Goal: Information Seeking & Learning: Learn about a topic

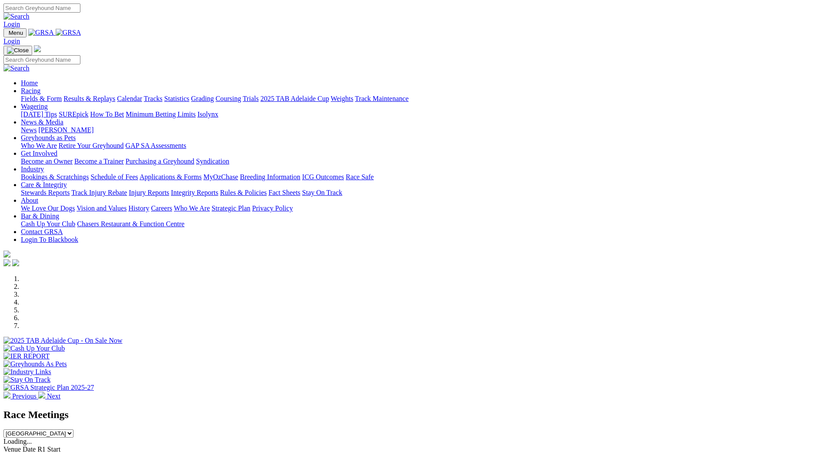
click at [62, 95] on link "Fields & Form" at bounding box center [41, 98] width 41 height 7
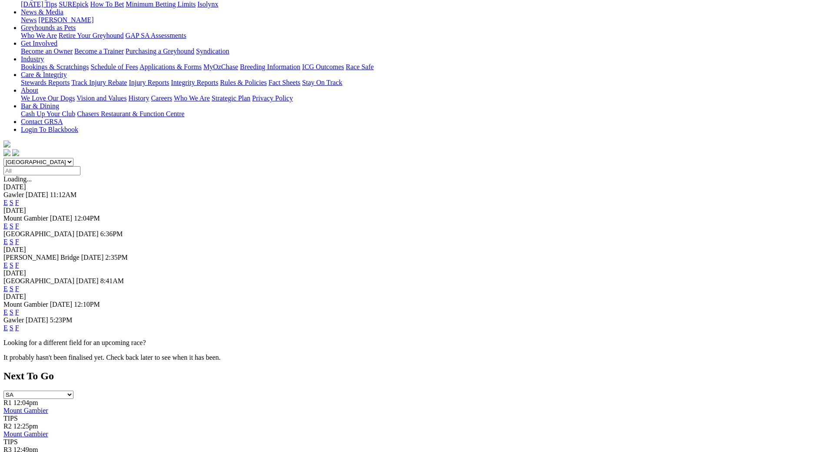
scroll to position [130, 0]
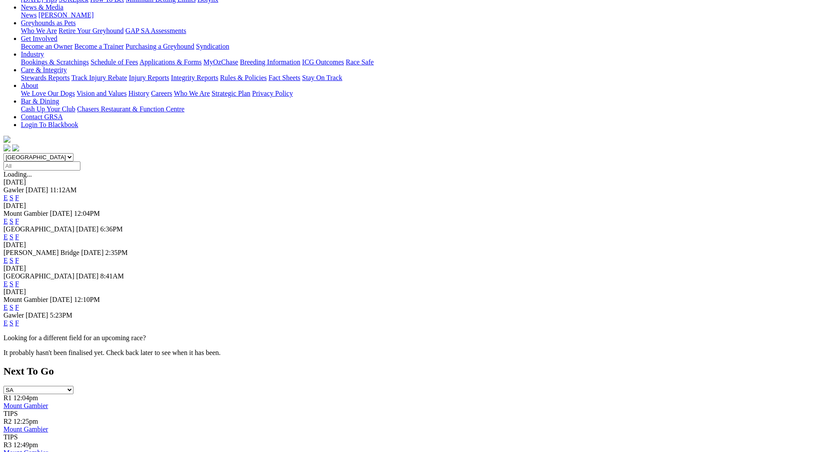
click at [19, 256] on link "F" at bounding box center [17, 259] width 4 height 7
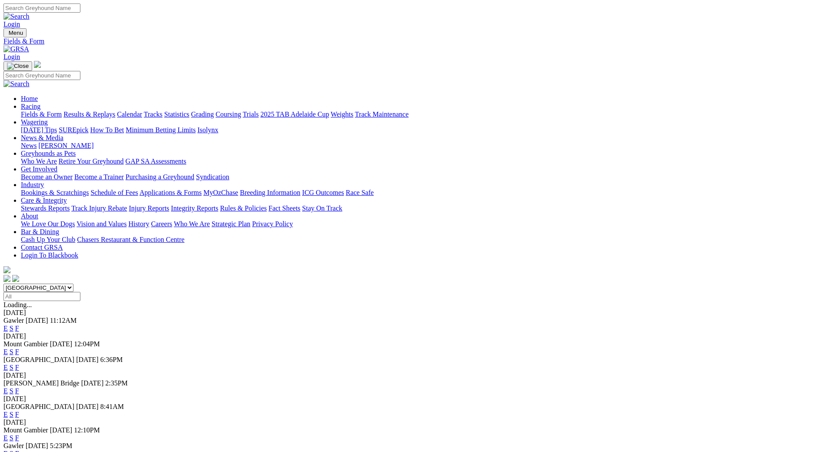
click at [19, 410] on link "F" at bounding box center [17, 413] width 4 height 7
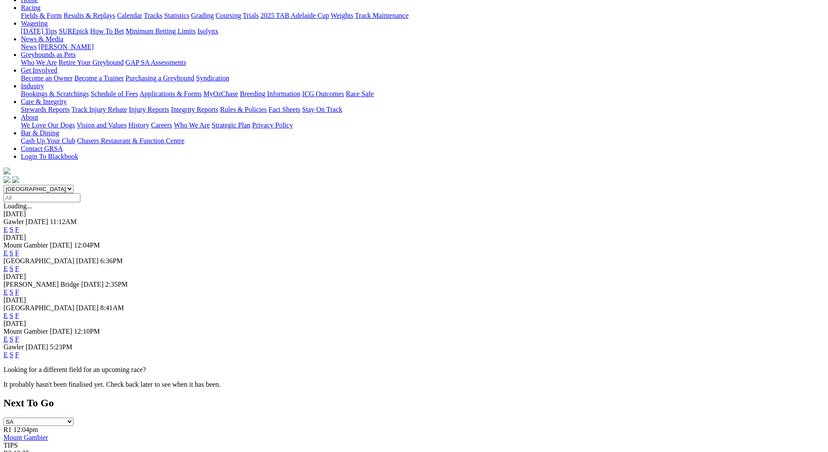
scroll to position [130, 0]
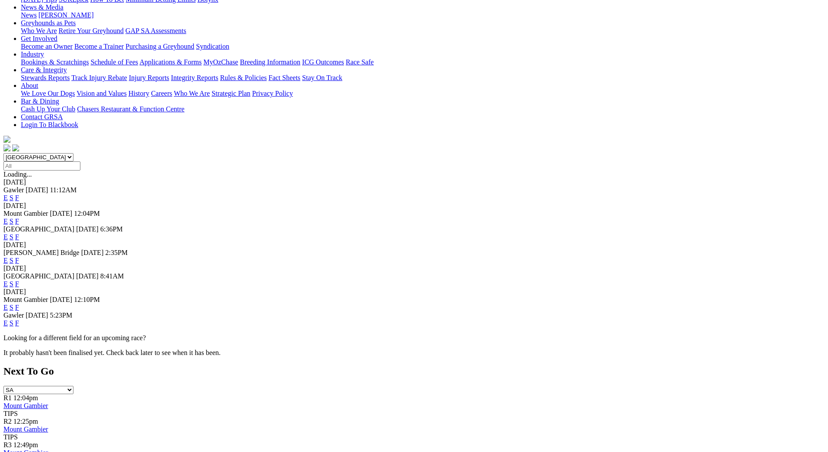
click at [19, 319] on link "F" at bounding box center [17, 322] width 4 height 7
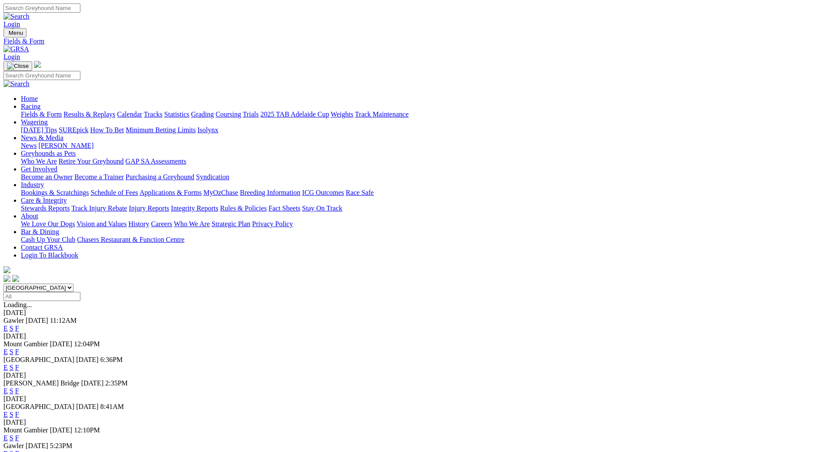
click at [19, 434] on link "F" at bounding box center [17, 437] width 4 height 7
